Goal: Task Accomplishment & Management: Manage account settings

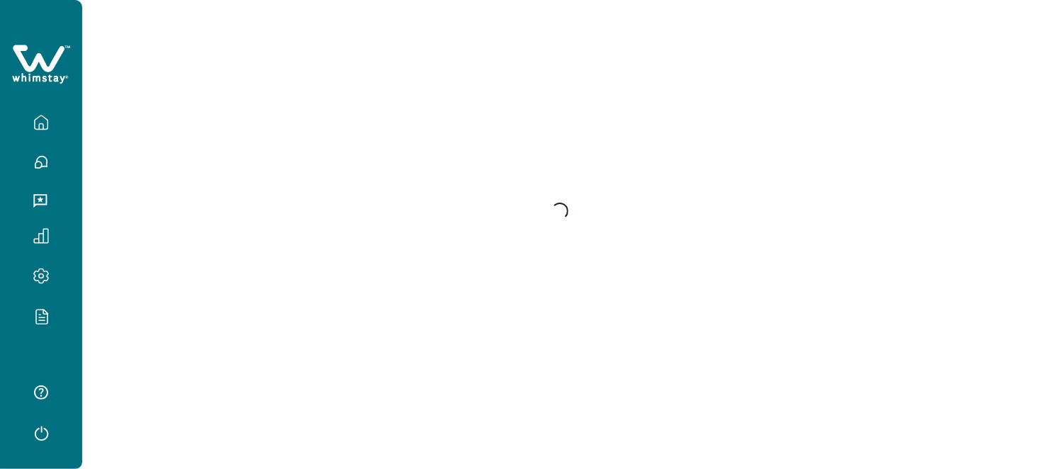
click at [37, 334] on div at bounding box center [41, 322] width 60 height 28
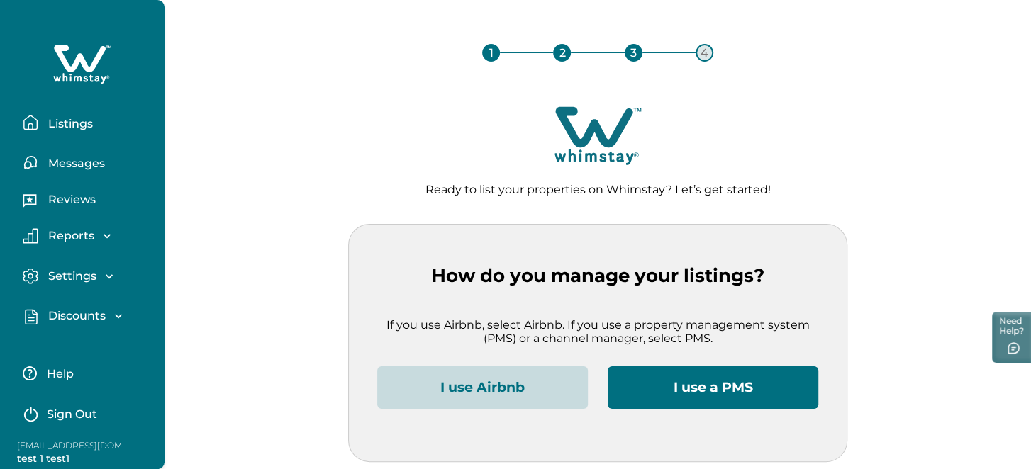
click at [72, 414] on p "Sign Out" at bounding box center [72, 415] width 50 height 14
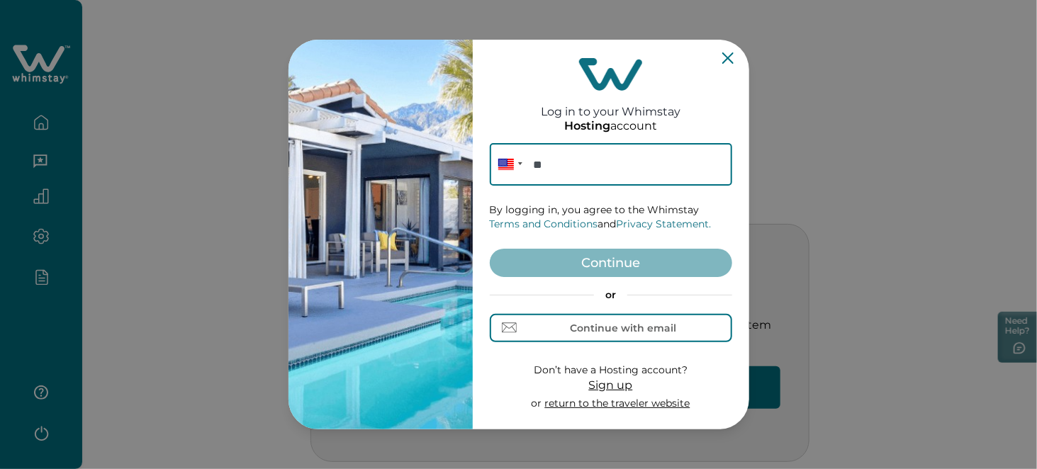
click at [726, 58] on icon "Close" at bounding box center [728, 57] width 11 height 11
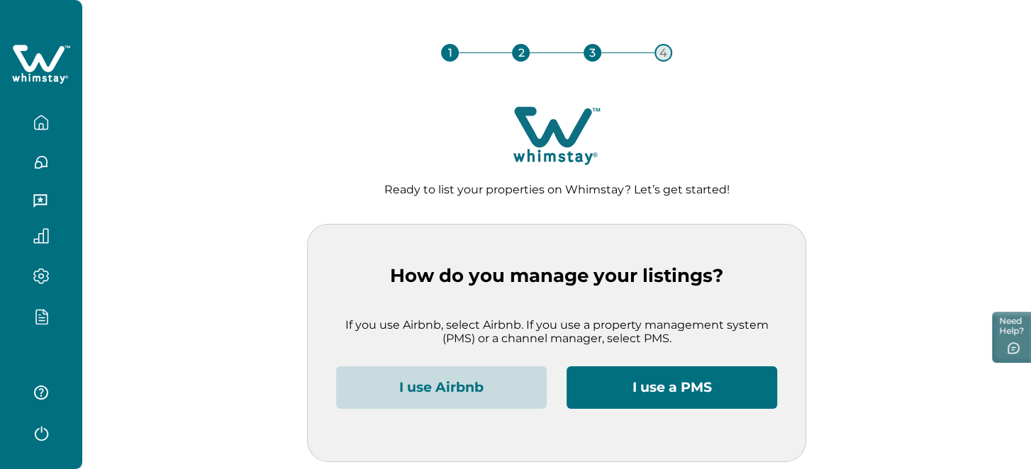
click at [54, 337] on div at bounding box center [41, 174] width 82 height 348
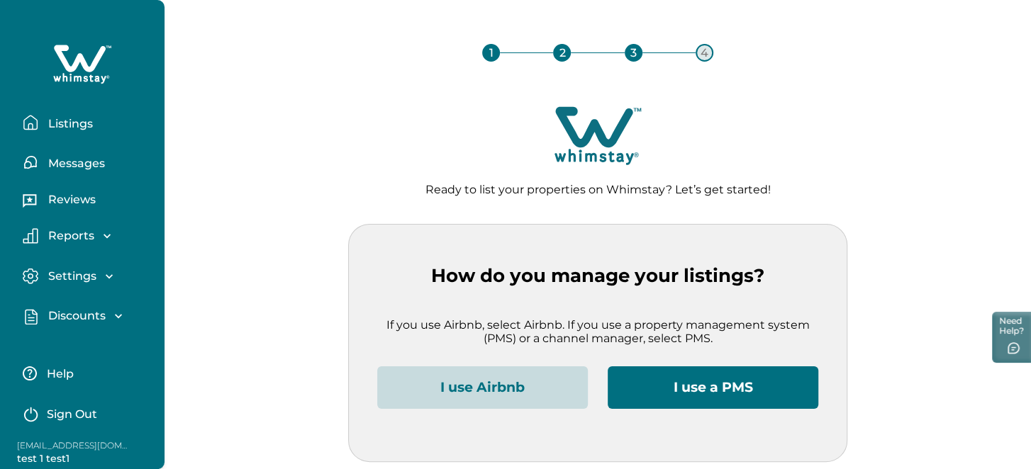
click at [69, 408] on p "Sign Out" at bounding box center [72, 415] width 50 height 14
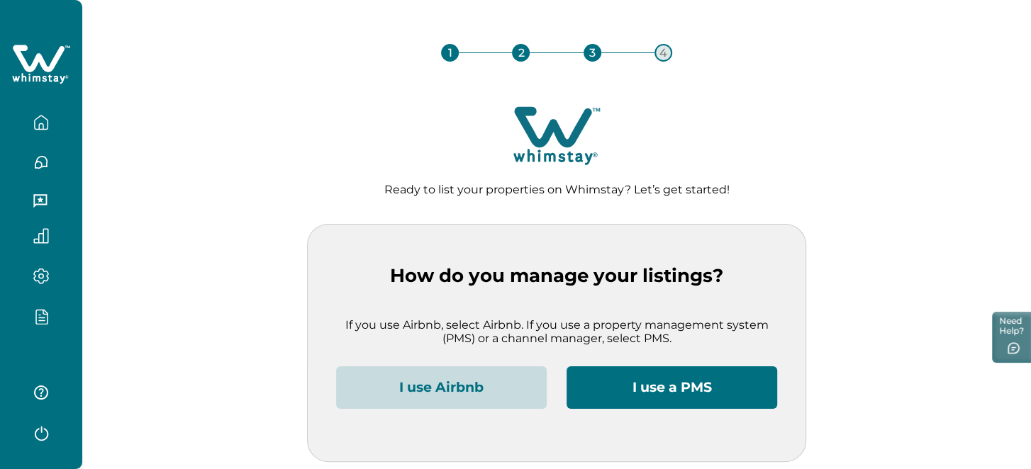
scroll to position [14, 0]
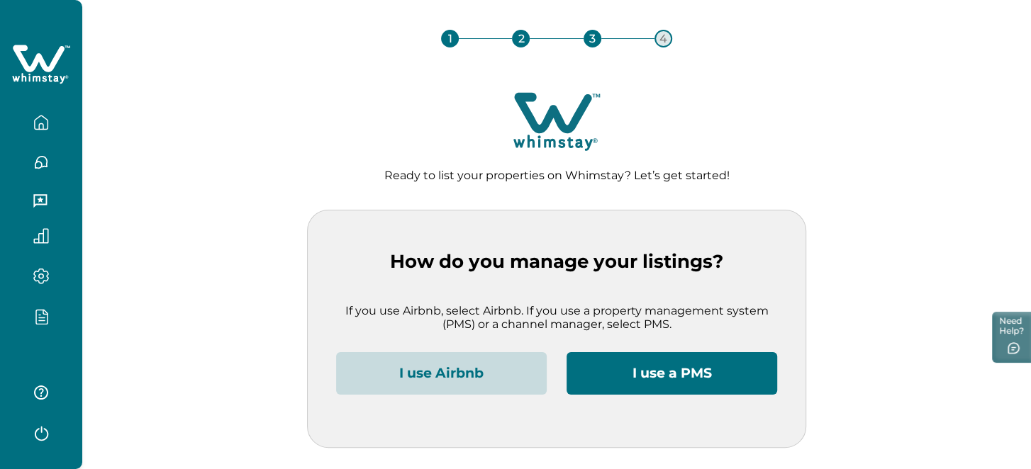
click at [28, 91] on div at bounding box center [41, 174] width 82 height 348
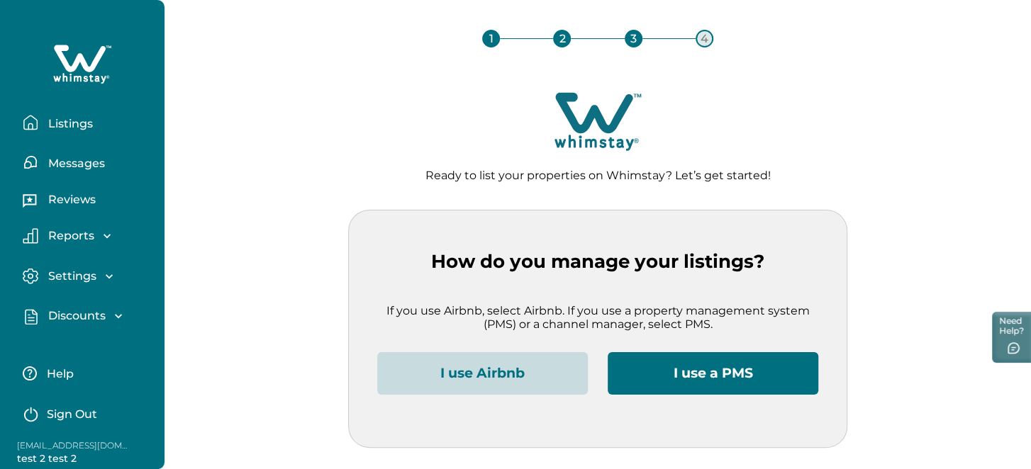
click at [55, 121] on p "Listings" at bounding box center [68, 124] width 49 height 14
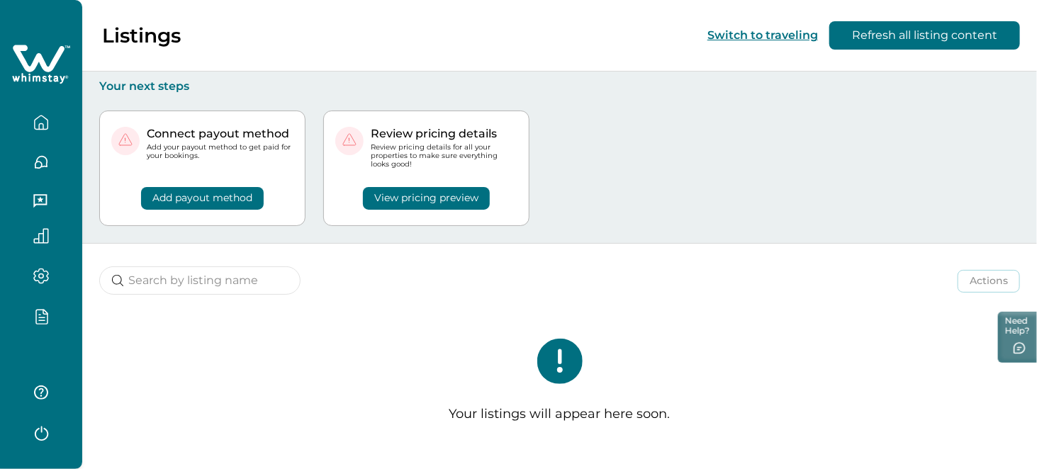
click at [789, 35] on button "Switch to traveling" at bounding box center [763, 34] width 111 height 13
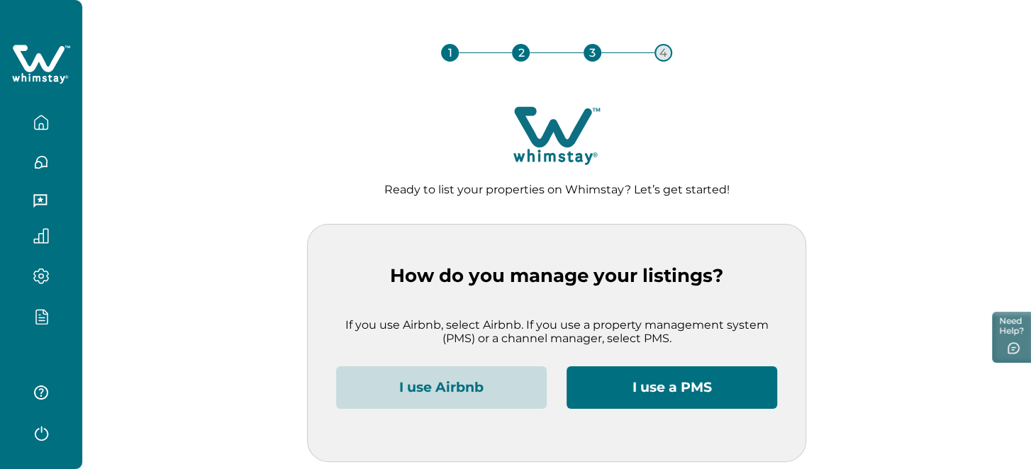
click at [703, 398] on button "I use a PMS" at bounding box center [672, 388] width 211 height 43
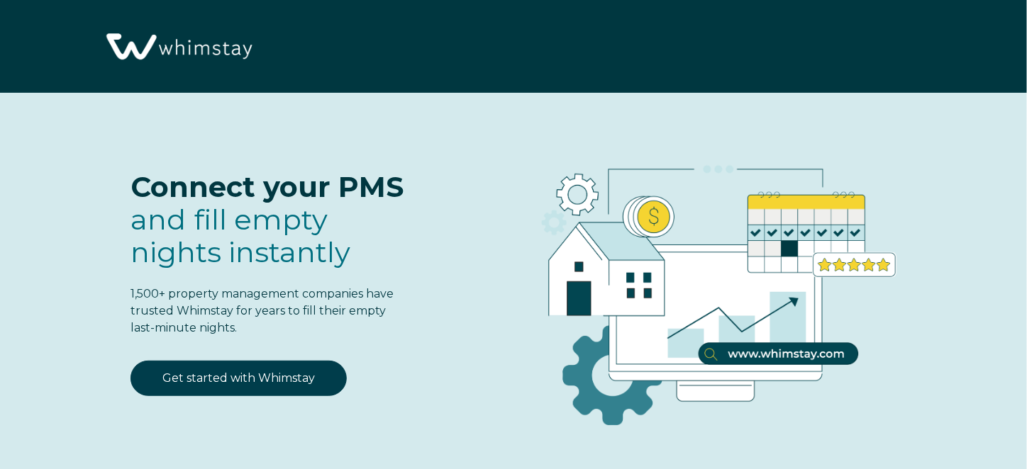
select select "IN"
select select "Standard"
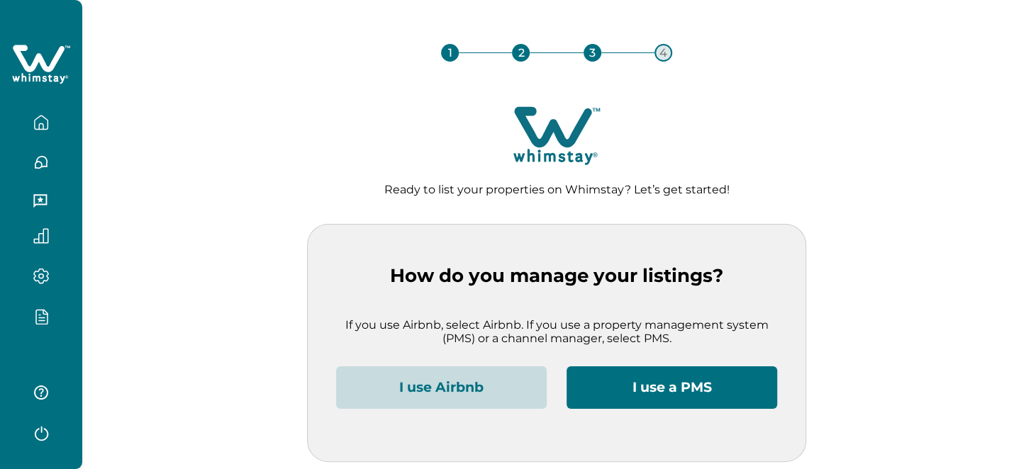
click at [49, 352] on div at bounding box center [41, 234] width 82 height 469
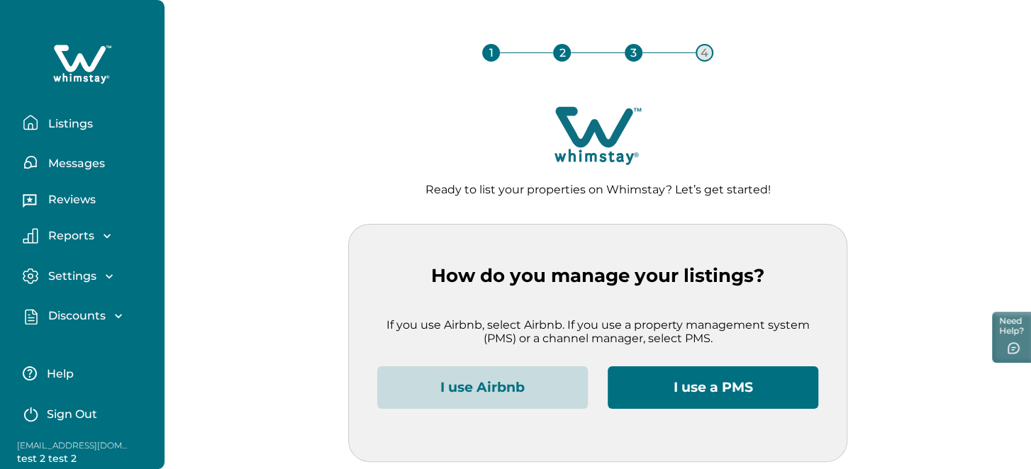
click at [63, 412] on p "Sign Out" at bounding box center [72, 415] width 50 height 14
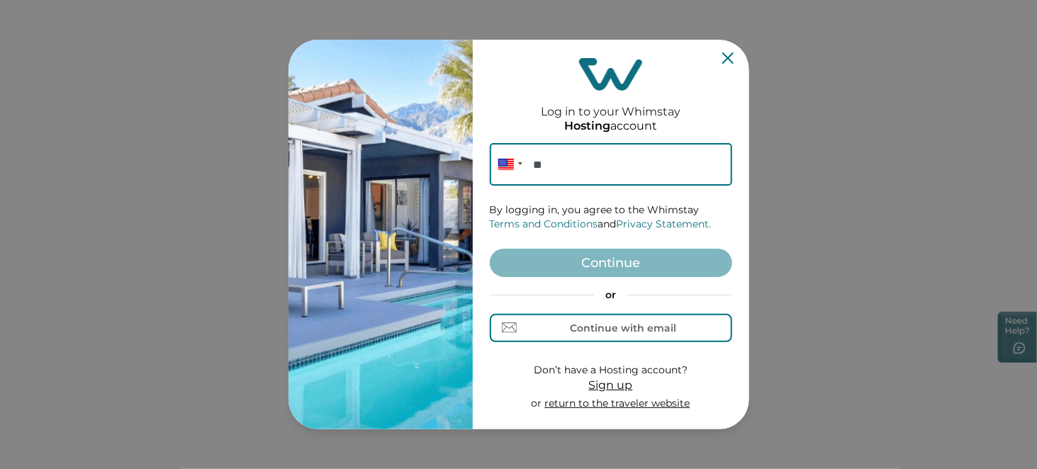
click at [567, 159] on input "**" at bounding box center [611, 164] width 243 height 43
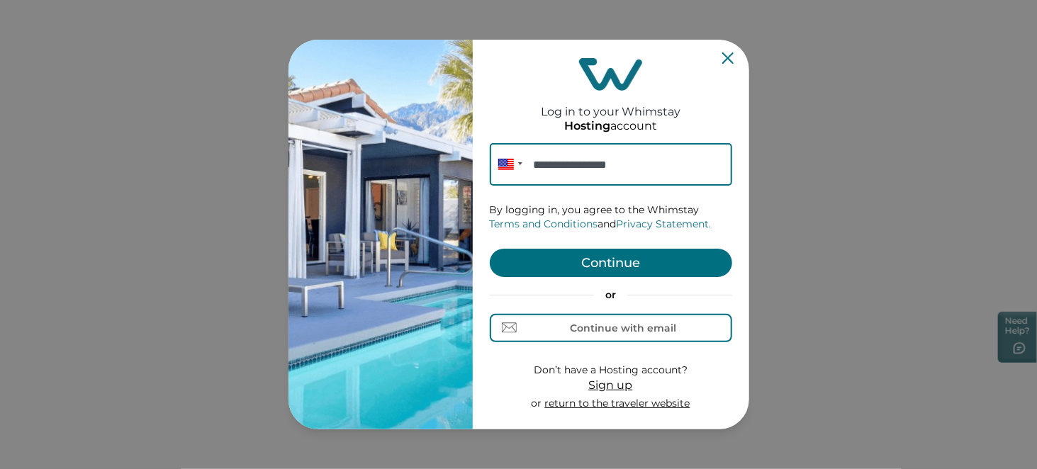
type input "**********"
click at [615, 252] on button "Continue" at bounding box center [611, 263] width 243 height 28
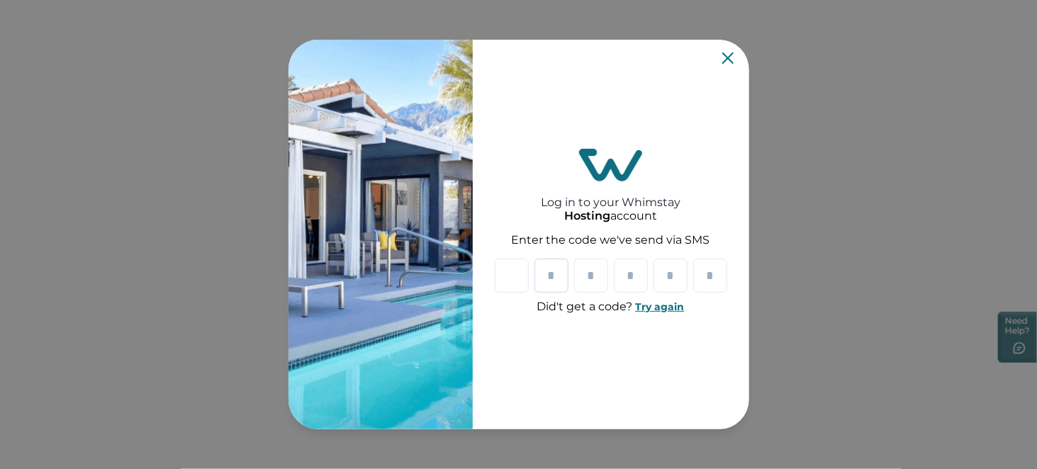
type input "*"
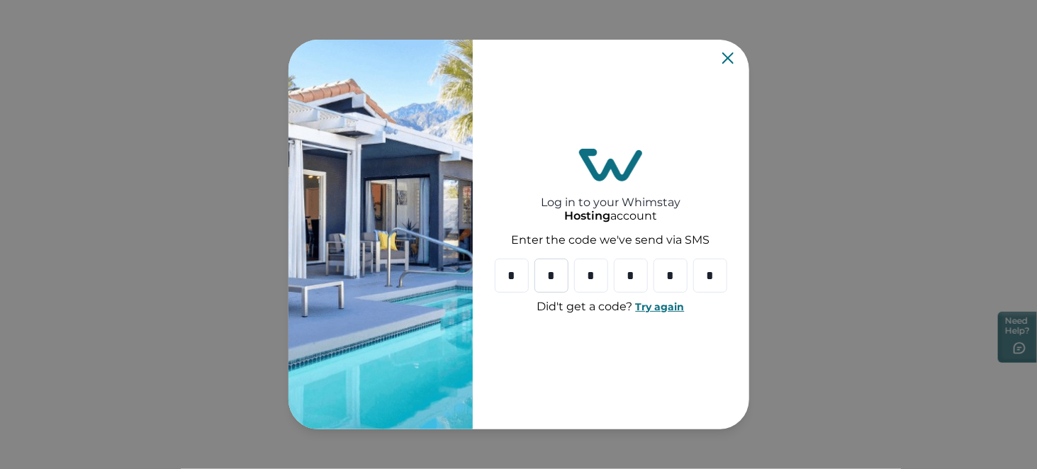
type input "*"
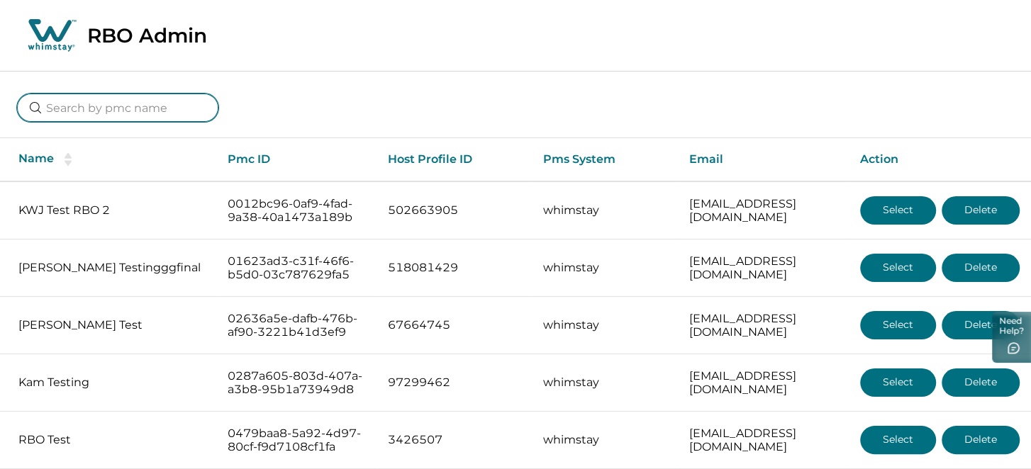
click at [128, 117] on input at bounding box center [117, 108] width 201 height 28
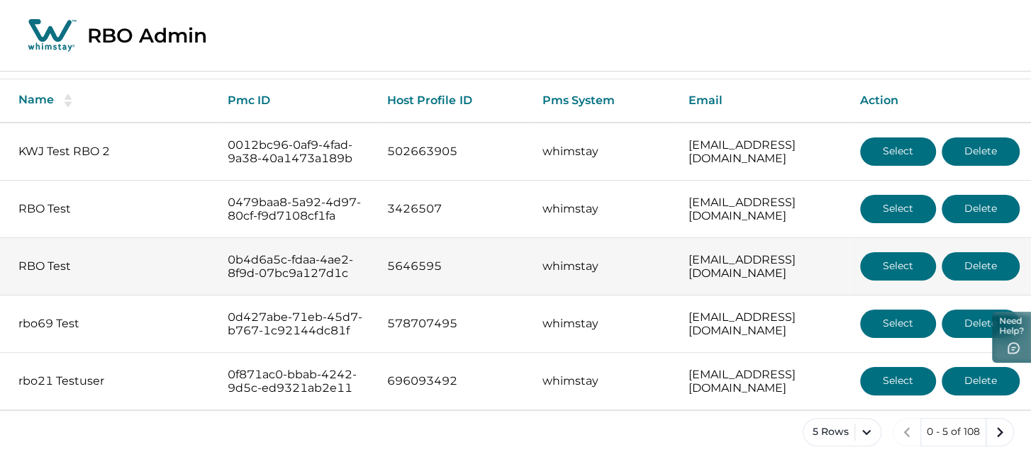
scroll to position [122, 0]
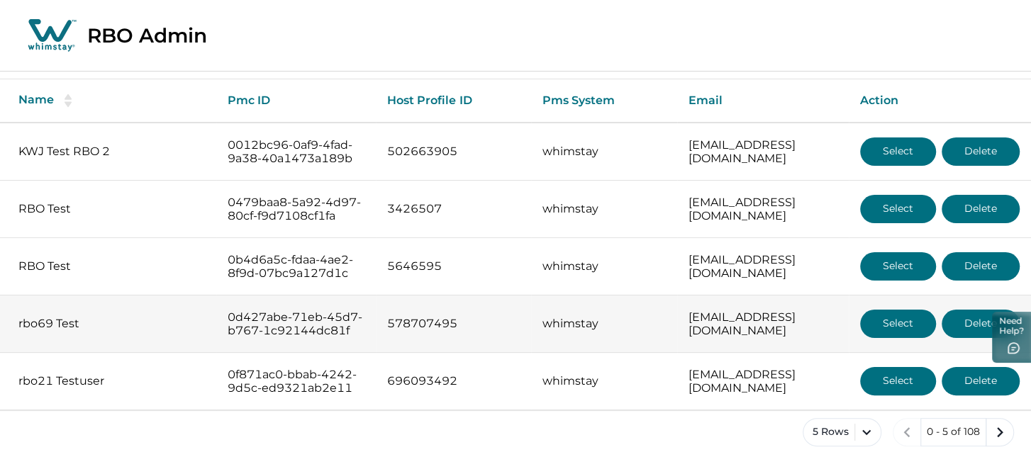
type input "rbo"
click at [877, 311] on button "Select" at bounding box center [898, 324] width 76 height 28
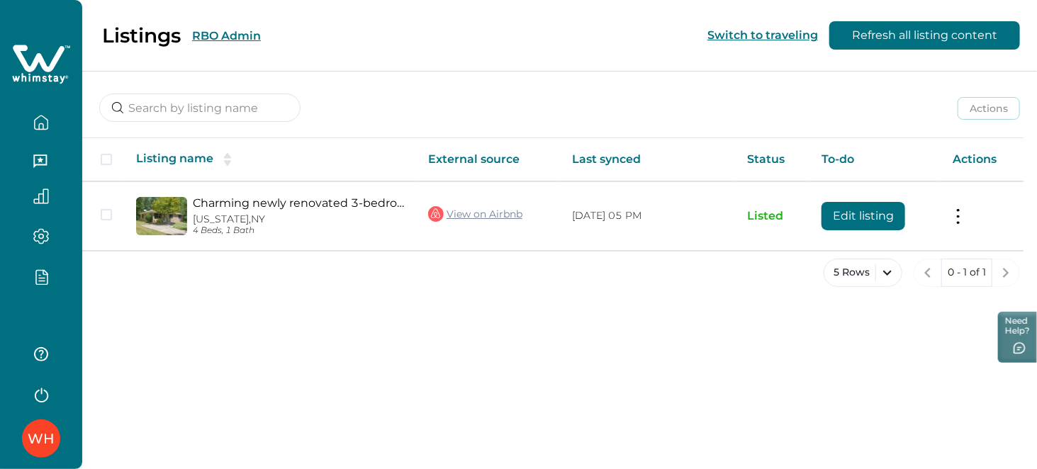
click at [48, 305] on div at bounding box center [41, 154] width 82 height 308
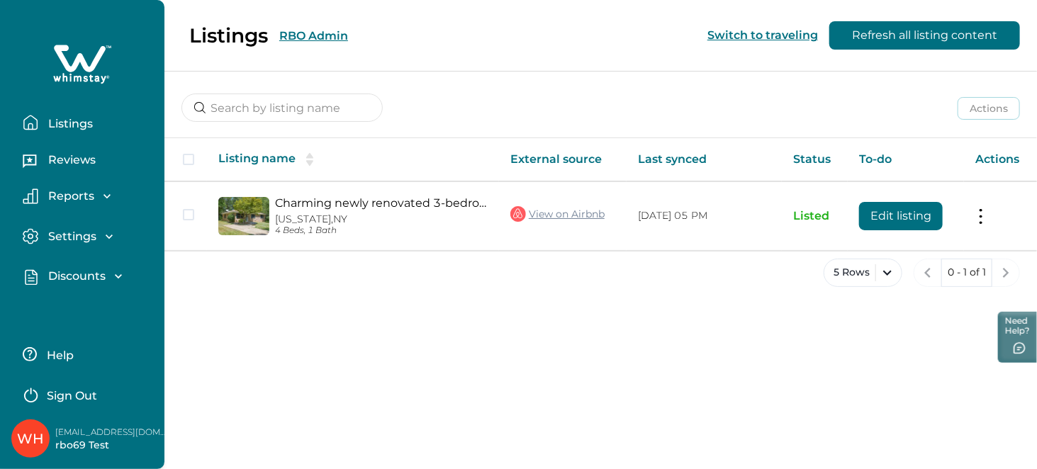
click at [88, 398] on p "Sign Out" at bounding box center [72, 396] width 50 height 14
